Goal: Task Accomplishment & Management: Use online tool/utility

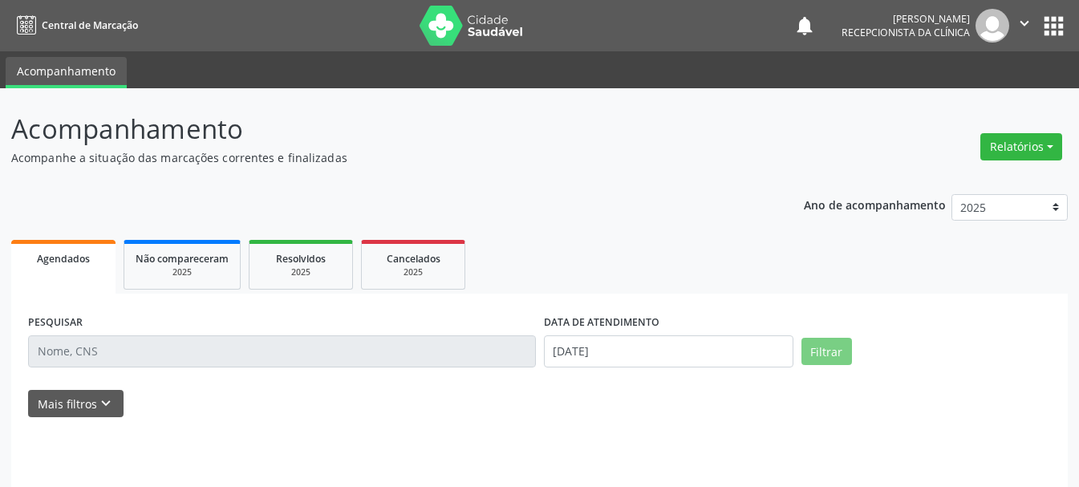
select select "7"
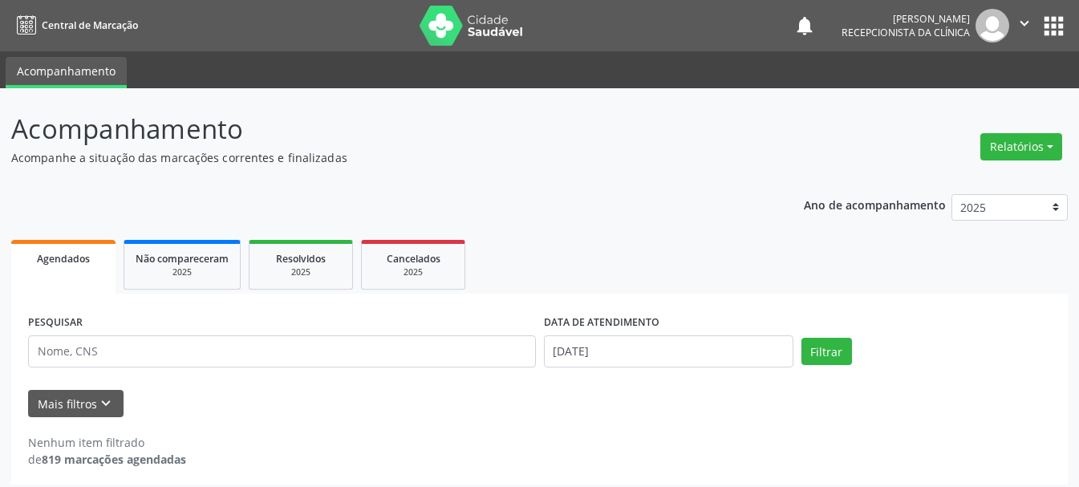
scroll to position [9, 0]
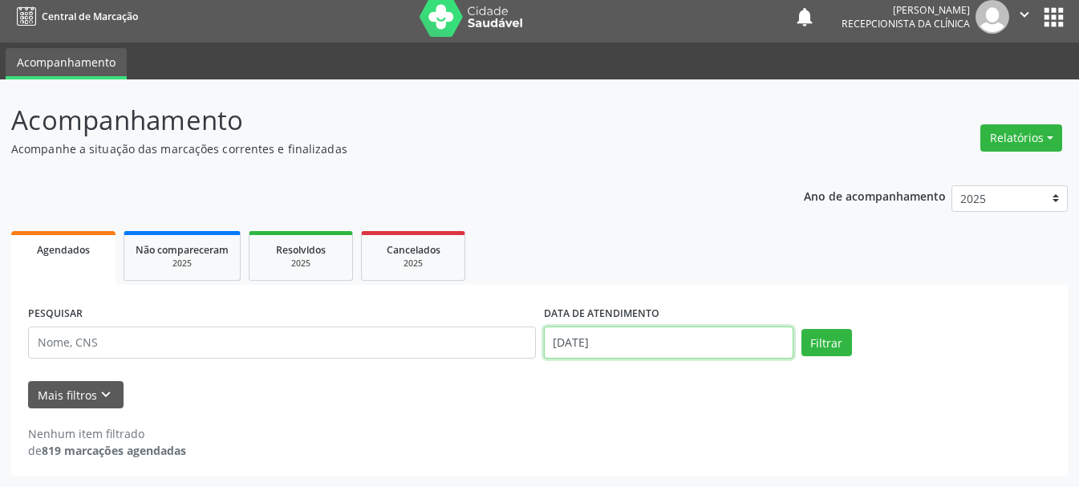
click at [671, 344] on input "[DATE]" at bounding box center [669, 343] width 250 height 32
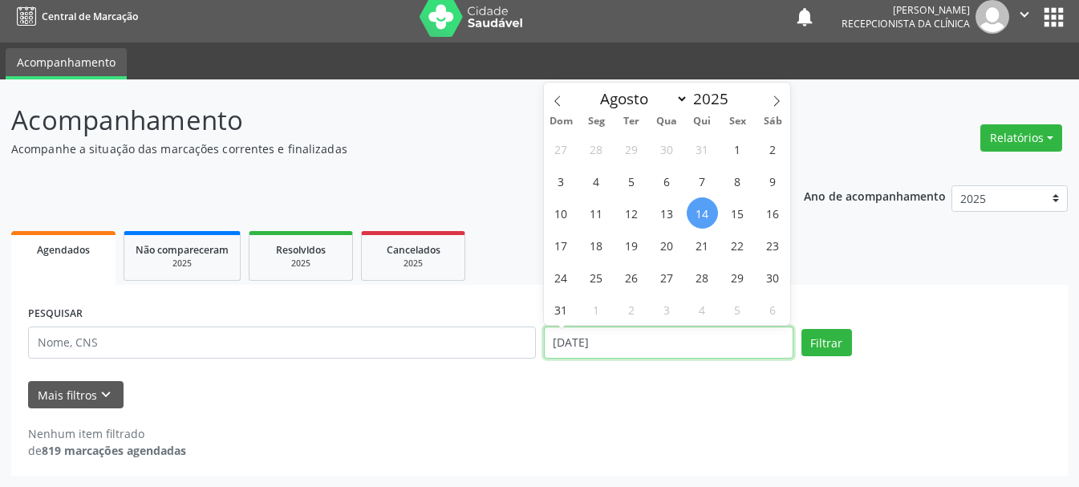
click at [674, 339] on input "[DATE]" at bounding box center [669, 343] width 250 height 32
click at [741, 212] on span "15" at bounding box center [737, 212] width 31 height 31
type input "[DATE]"
click at [741, 212] on span "15" at bounding box center [737, 212] width 31 height 31
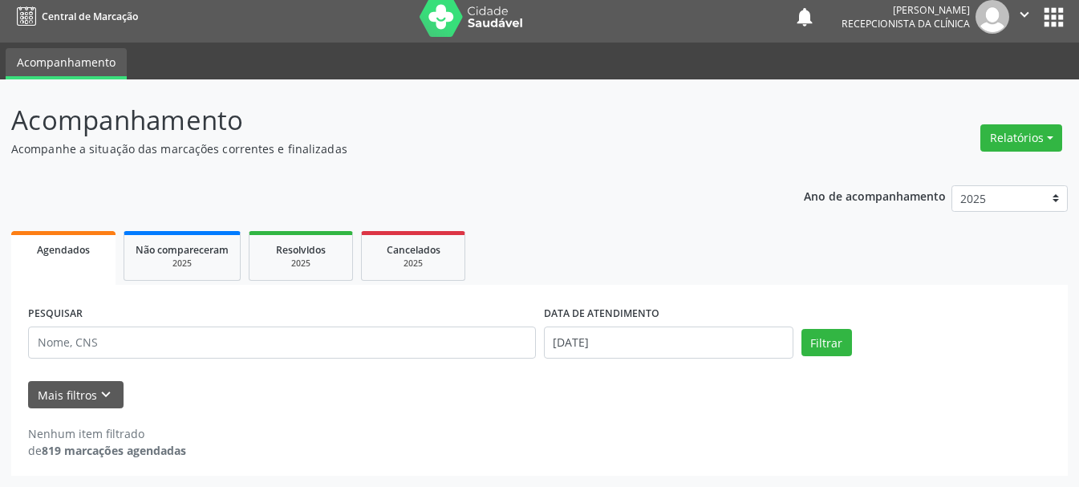
click at [741, 212] on div "Ano de acompanhamento 2025 2024 Agendados Não compareceram 2025 Resolvidos 2025…" at bounding box center [539, 325] width 1057 height 303
click at [827, 337] on button "Filtrar" at bounding box center [827, 342] width 51 height 27
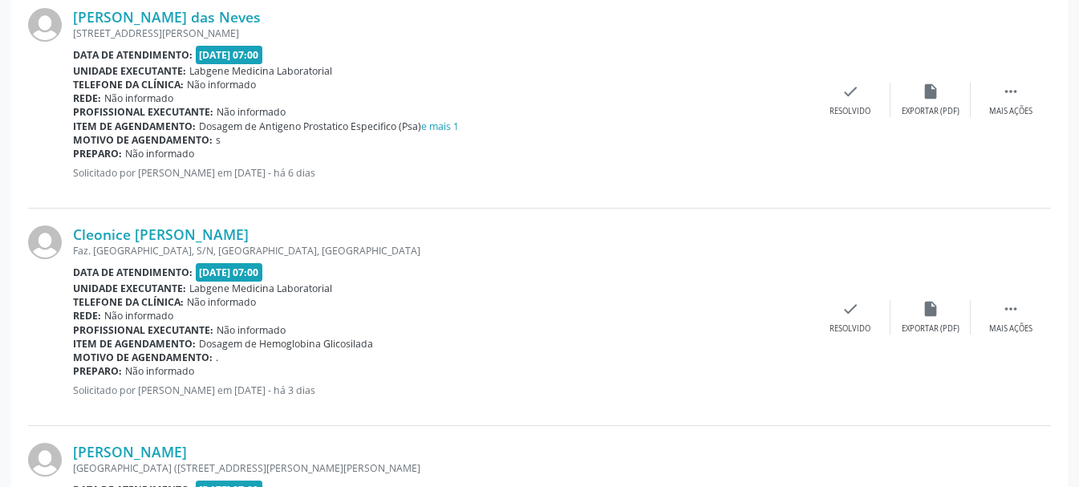
scroll to position [571, 0]
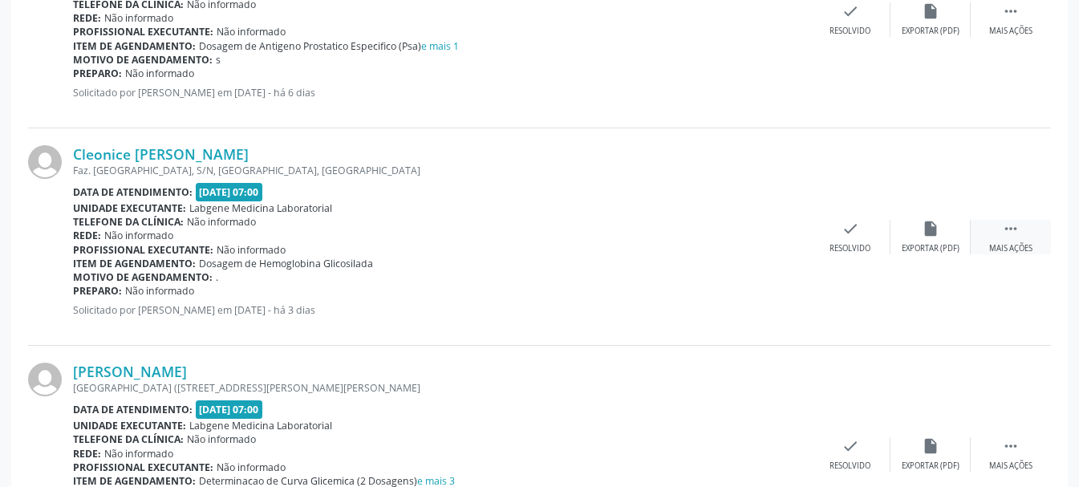
click at [1015, 250] on div "Mais ações" at bounding box center [1010, 248] width 43 height 11
click at [769, 235] on icon "print" at bounding box center [771, 229] width 18 height 18
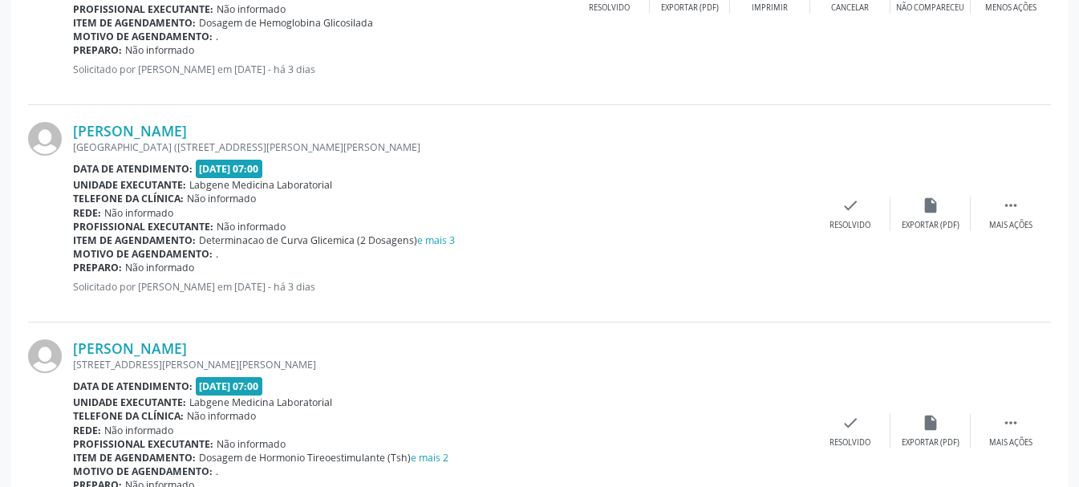
scroll to position [892, 0]
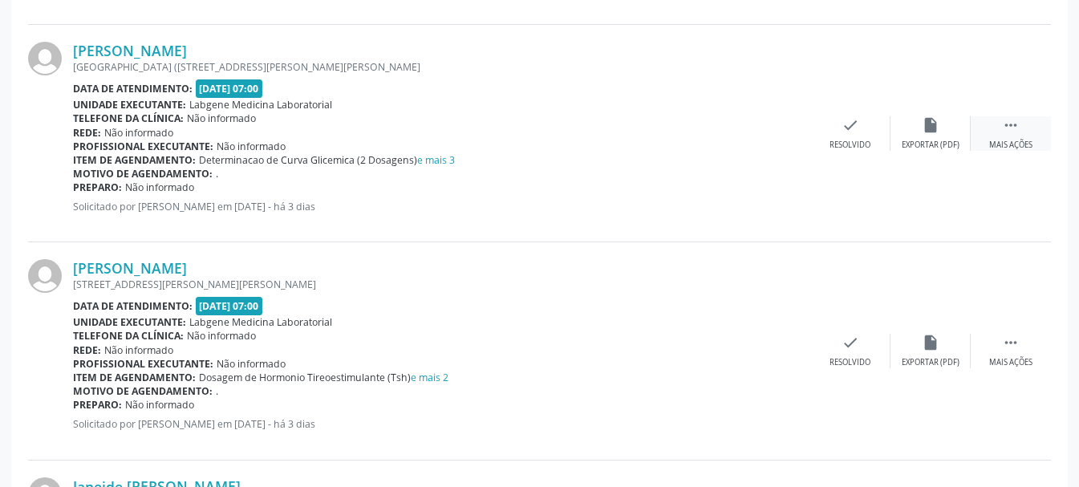
click at [1018, 140] on div "Mais ações" at bounding box center [1010, 145] width 43 height 11
click at [768, 144] on div "Imprimir" at bounding box center [770, 145] width 36 height 11
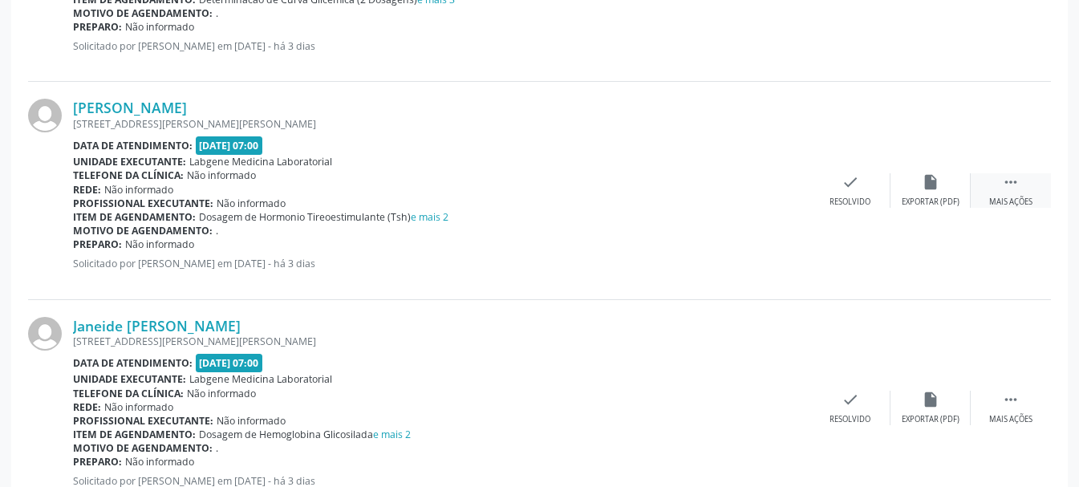
click at [1016, 182] on icon "" at bounding box center [1011, 182] width 18 height 18
click at [763, 189] on icon "print" at bounding box center [771, 182] width 18 height 18
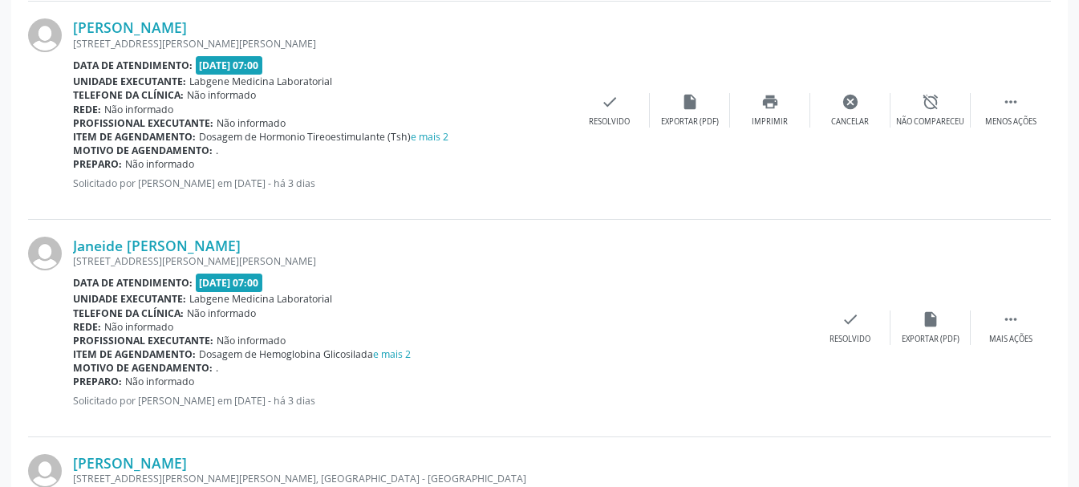
scroll to position [1213, 0]
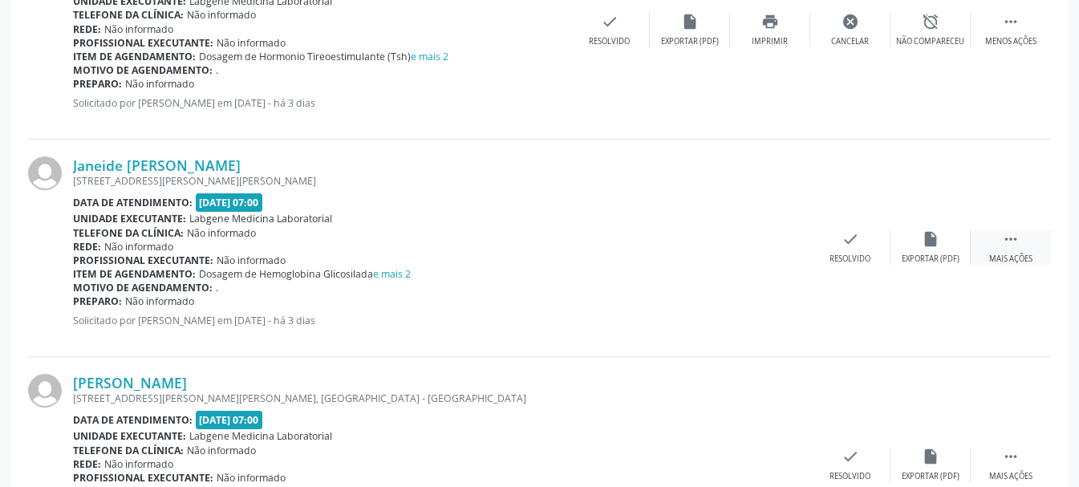
click at [1002, 238] on icon "" at bounding box center [1011, 239] width 18 height 18
click at [772, 245] on icon "print" at bounding box center [771, 239] width 18 height 18
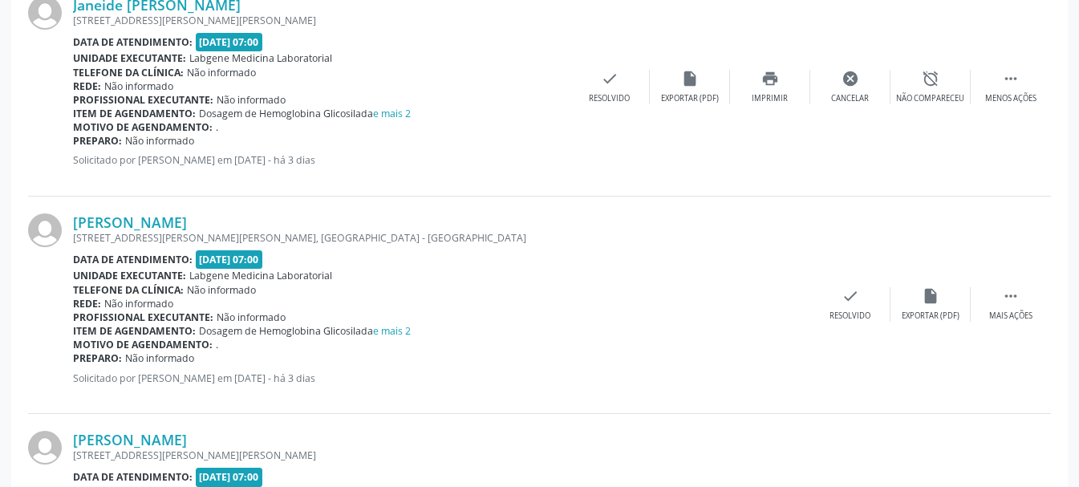
scroll to position [1453, 0]
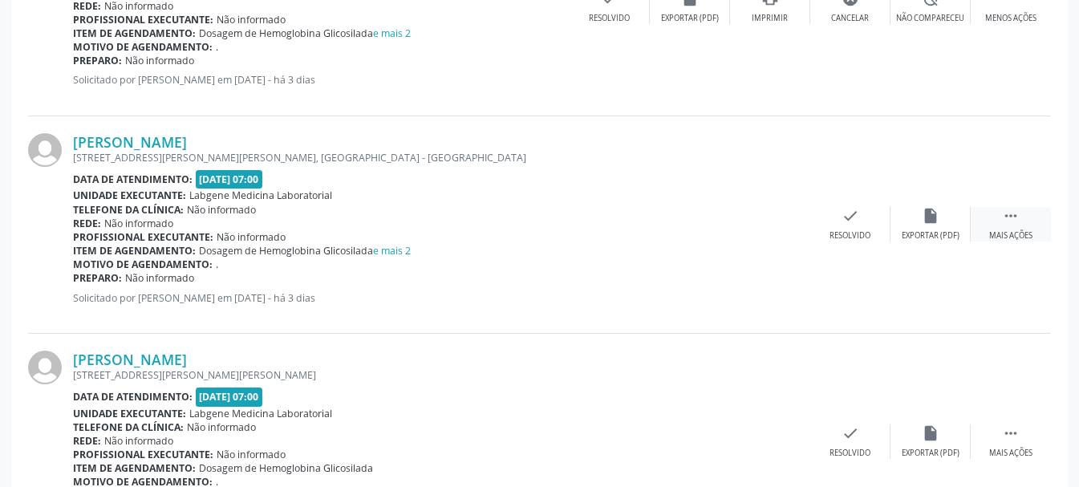
click at [1018, 220] on icon "" at bounding box center [1011, 216] width 18 height 18
click at [770, 223] on icon "print" at bounding box center [771, 216] width 18 height 18
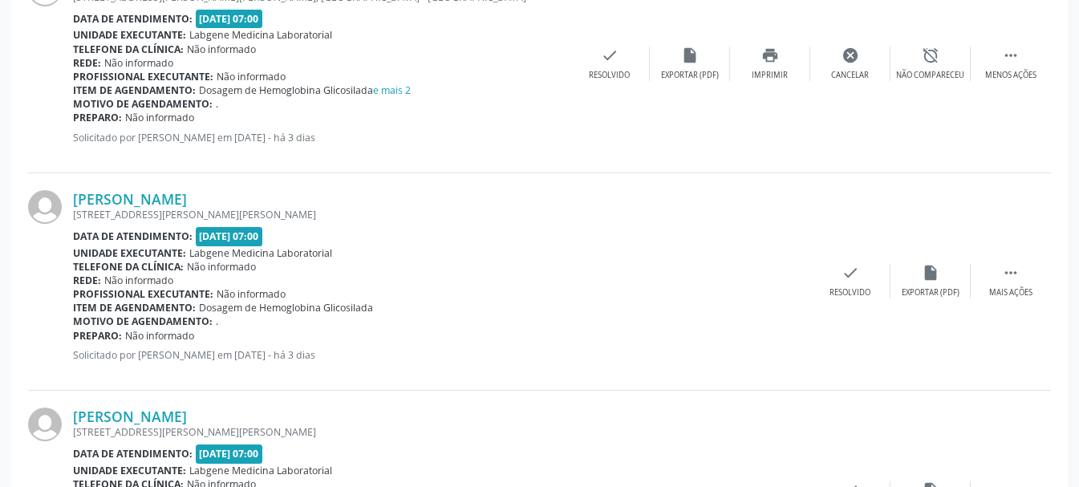
scroll to position [1534, 0]
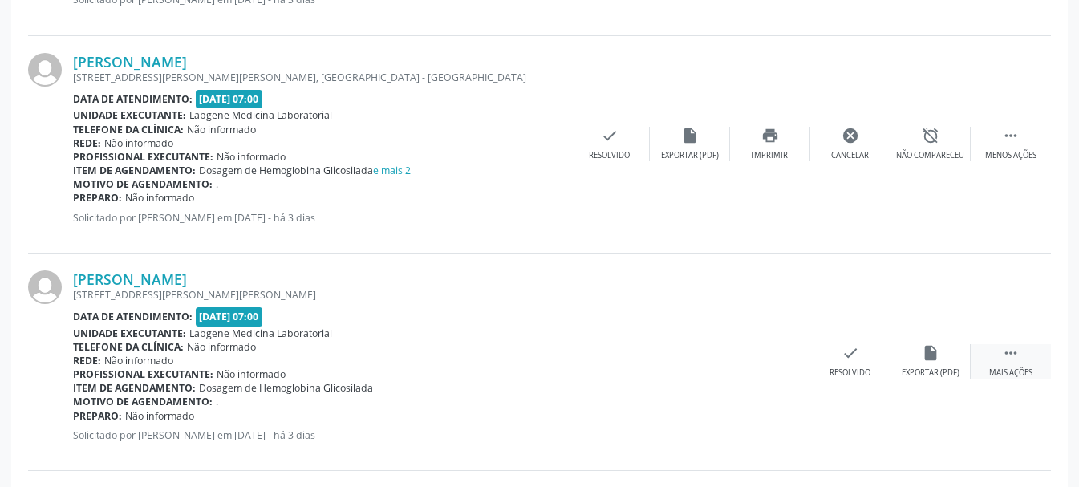
click at [1005, 351] on icon "" at bounding box center [1011, 353] width 18 height 18
click at [766, 369] on div "Imprimir" at bounding box center [770, 373] width 36 height 11
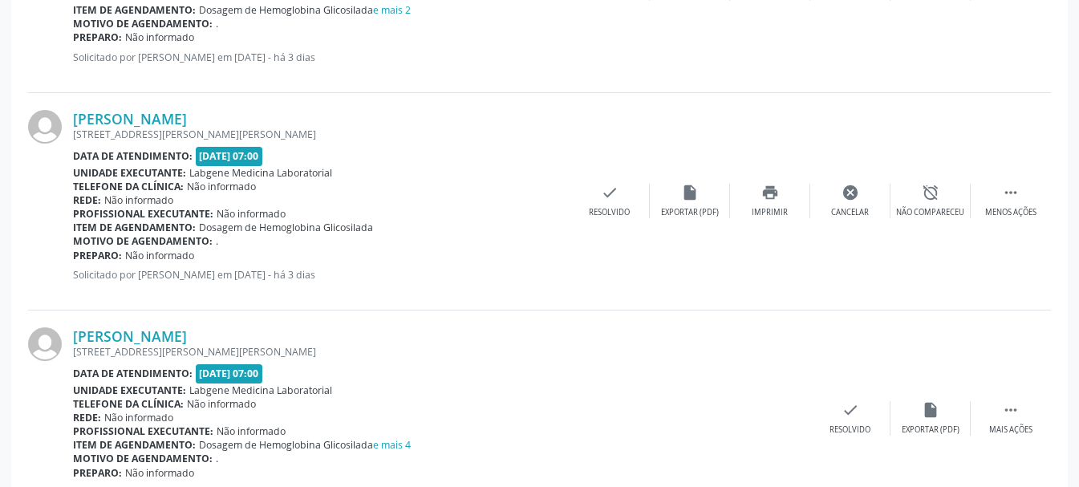
scroll to position [1774, 0]
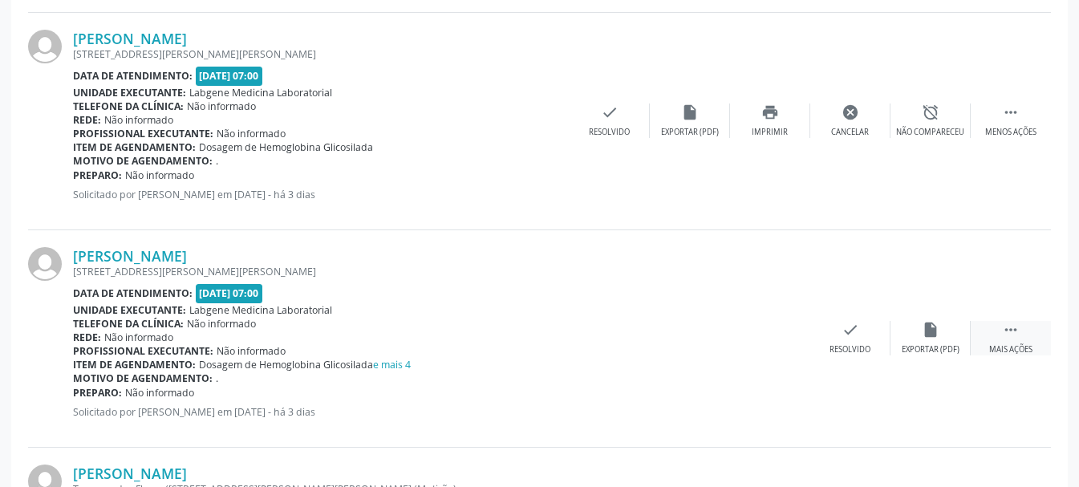
click at [1009, 342] on div " Mais ações" at bounding box center [1011, 338] width 80 height 35
click at [762, 339] on icon "print" at bounding box center [771, 330] width 18 height 18
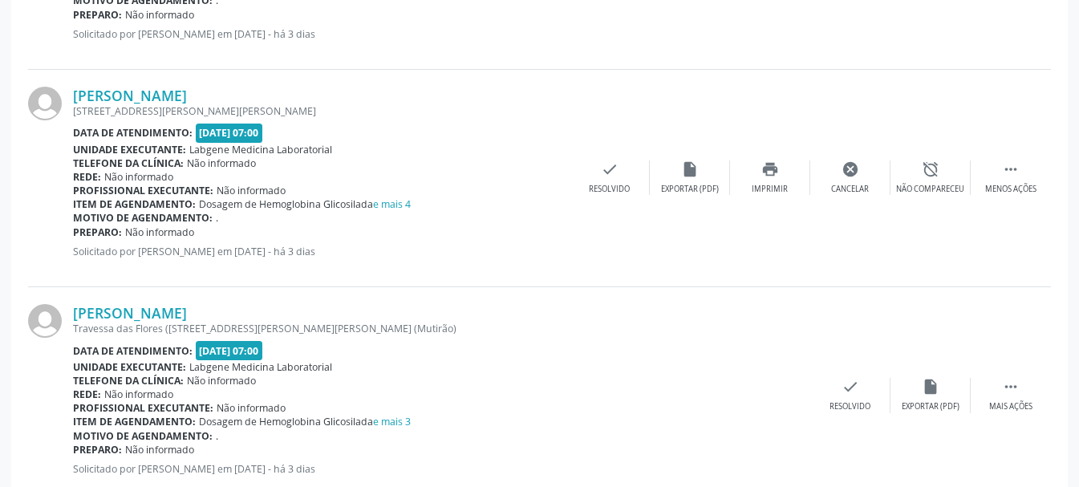
scroll to position [2095, 0]
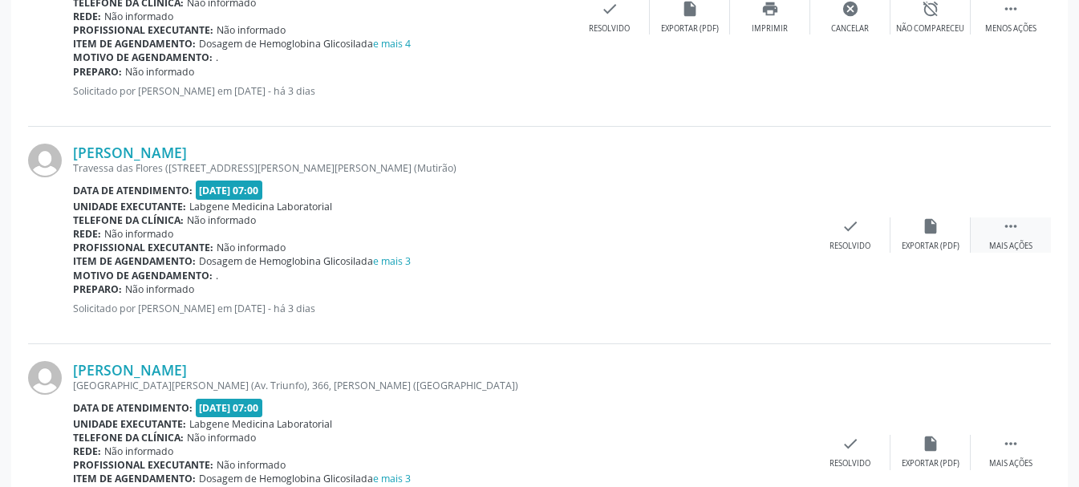
click at [999, 235] on div " Mais ações" at bounding box center [1011, 234] width 80 height 35
click at [764, 241] on div "Imprimir" at bounding box center [770, 246] width 36 height 11
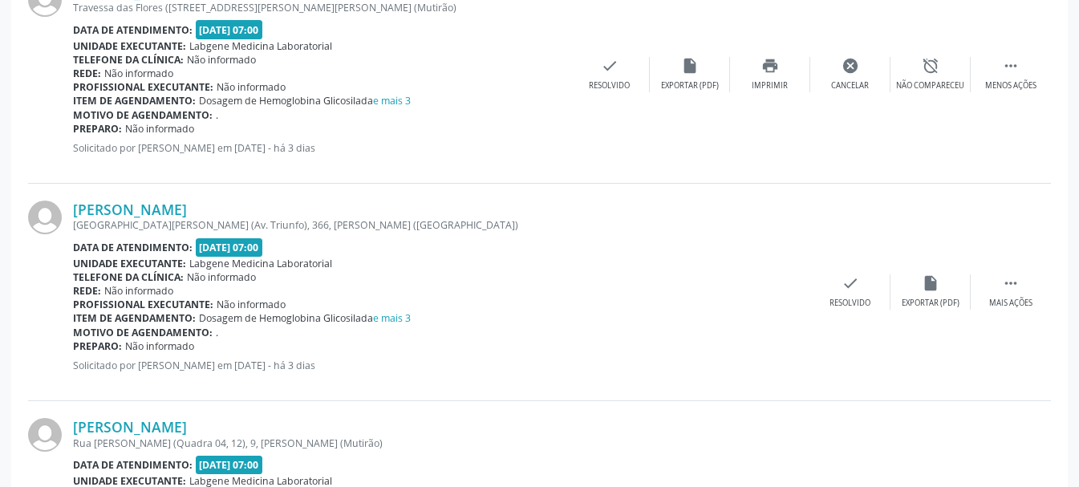
scroll to position [2336, 0]
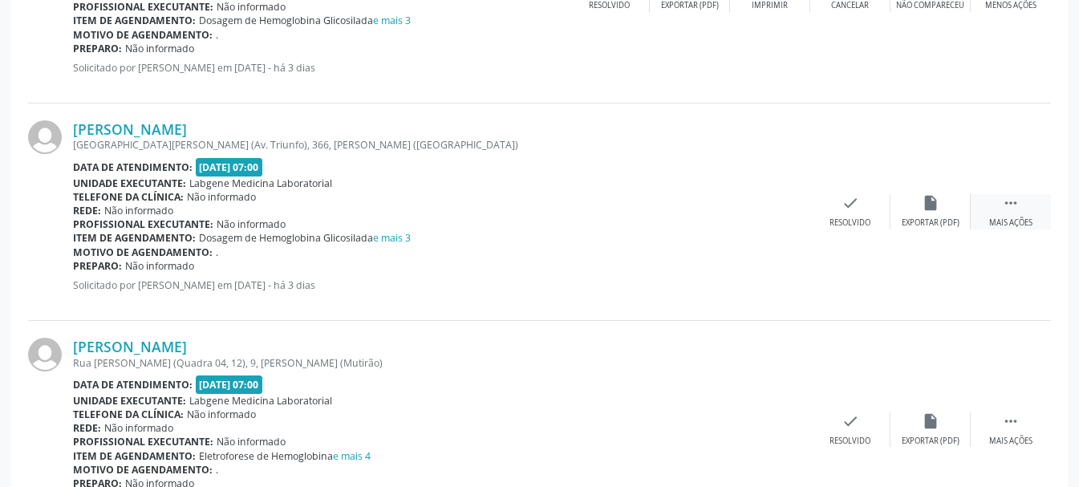
click at [1009, 208] on icon "" at bounding box center [1011, 203] width 18 height 18
click at [773, 217] on div "print Imprimir" at bounding box center [770, 211] width 80 height 35
click at [1003, 412] on div " Mais ações" at bounding box center [1011, 429] width 80 height 35
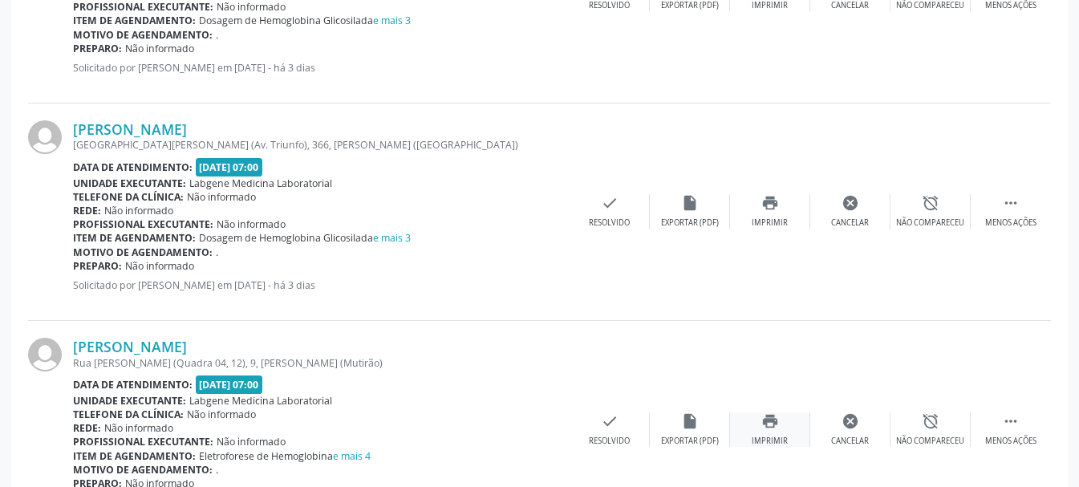
click at [779, 436] on div "Imprimir" at bounding box center [770, 441] width 36 height 11
